Goal: Navigation & Orientation: Find specific page/section

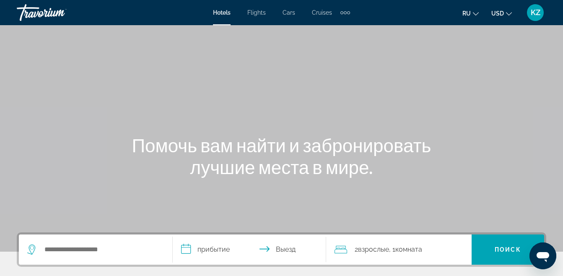
click at [255, 13] on span "Flights" at bounding box center [256, 12] width 18 height 7
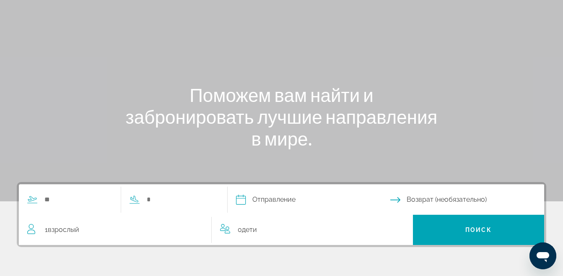
scroll to position [168, 0]
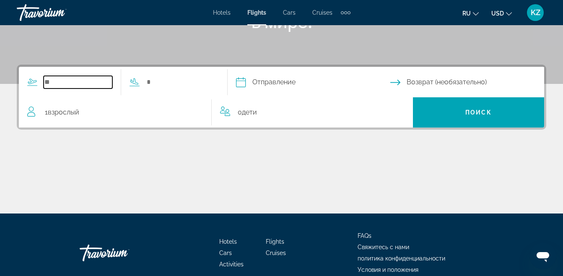
click at [88, 88] on input "Search widget" at bounding box center [78, 82] width 69 height 13
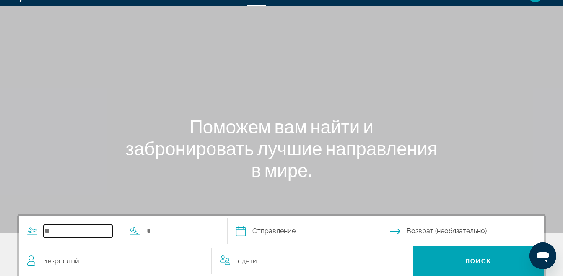
scroll to position [8, 0]
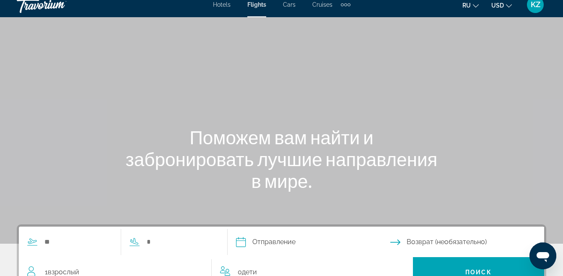
click at [292, 5] on span "Cars" at bounding box center [289, 4] width 13 height 7
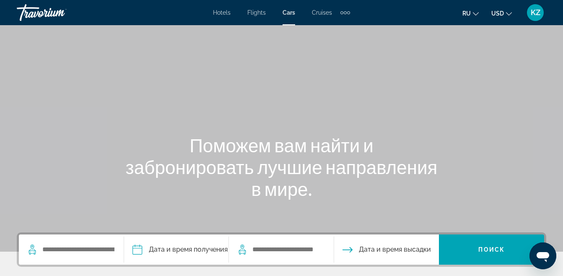
click at [215, 12] on span "Hotels" at bounding box center [222, 12] width 18 height 7
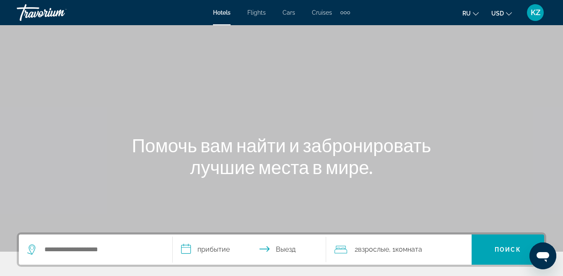
click at [537, 14] on span "KZ" at bounding box center [535, 12] width 10 height 8
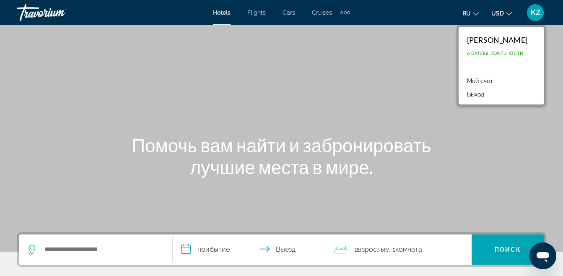
click at [50, 15] on div "Travorium" at bounding box center [59, 13] width 84 height 22
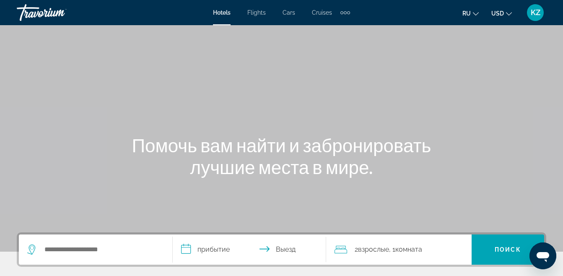
click at [50, 12] on div "Travorium" at bounding box center [59, 13] width 84 height 22
click at [37, 9] on div "Travorium" at bounding box center [59, 13] width 84 height 22
